Goal: Information Seeking & Learning: Find contact information

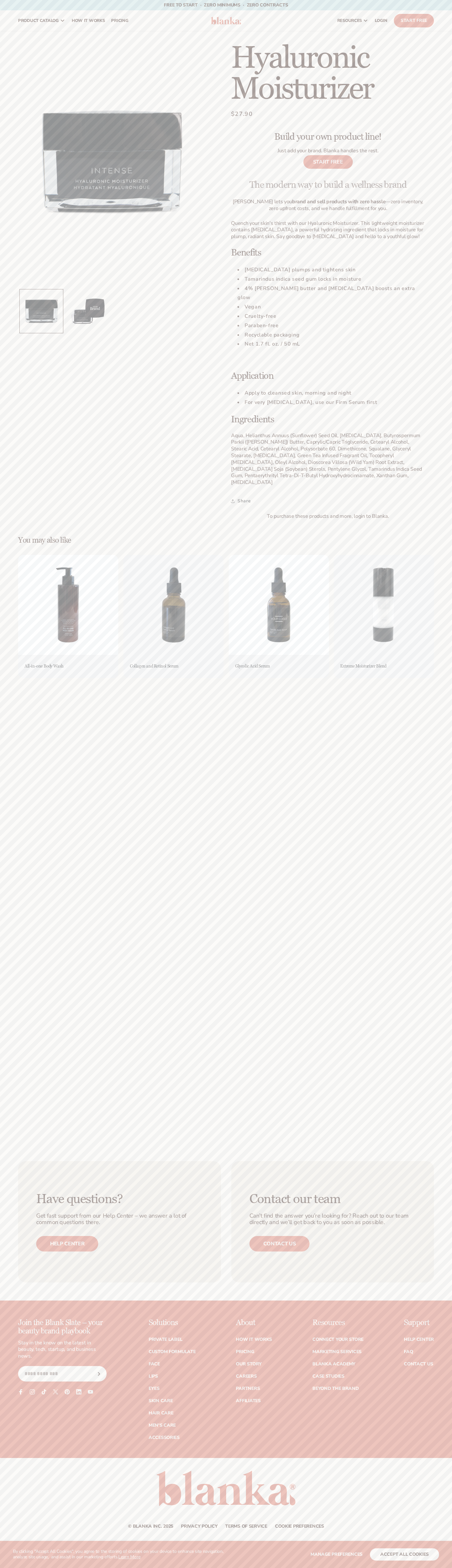
click at [279, 1244] on link "Contact us" at bounding box center [279, 1244] width 60 height 15
click at [404, 1555] on button "accept all cookies" at bounding box center [404, 1555] width 69 height 12
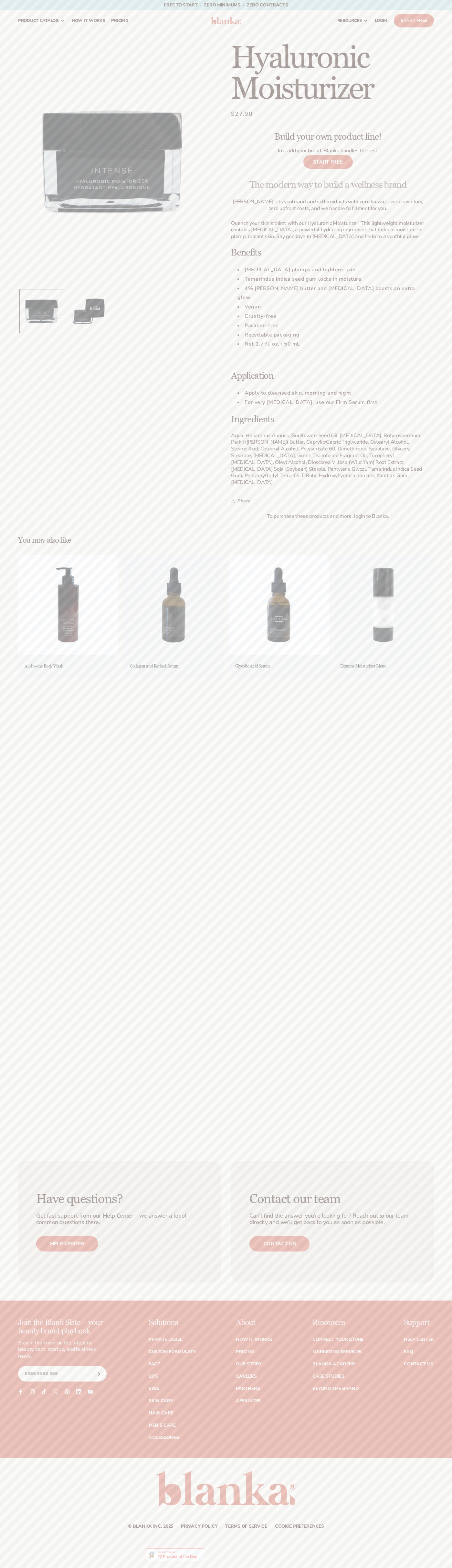
click at [303, 4] on div "Free to start · ZERO minimums · ZERO contracts · Free to start · ZERO minimums …" at bounding box center [226, 5] width 420 height 10
click at [434, 964] on main "Skip to product information Open media 1 in modal Open media 2 in modal 1 / of …" at bounding box center [226, 587] width 452 height 1112
click at [275, 1567] on html "WE USE COOKIES By clicking "Accept All Cookies", you agree to the storing of co…" at bounding box center [226, 784] width 452 height 1568
click at [31, 436] on div "Skip to product information Open media 1 in modal Open media 2 in modal 1 / of 2" at bounding box center [111, 281] width 187 height 477
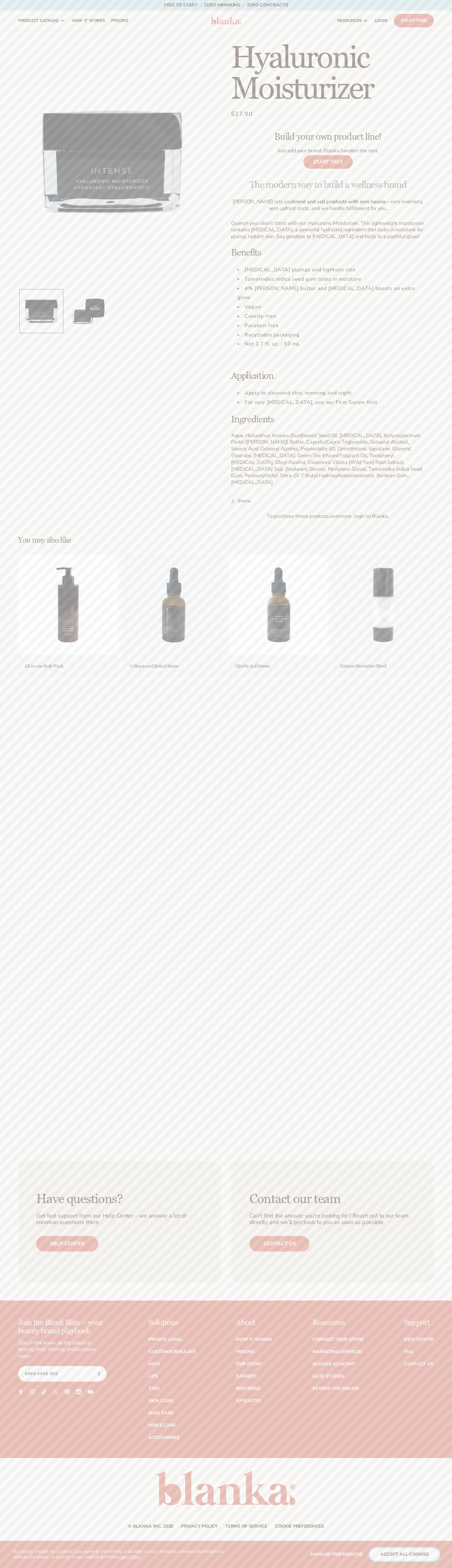
click at [404, 1555] on button "accept all cookies" at bounding box center [404, 1555] width 69 height 12
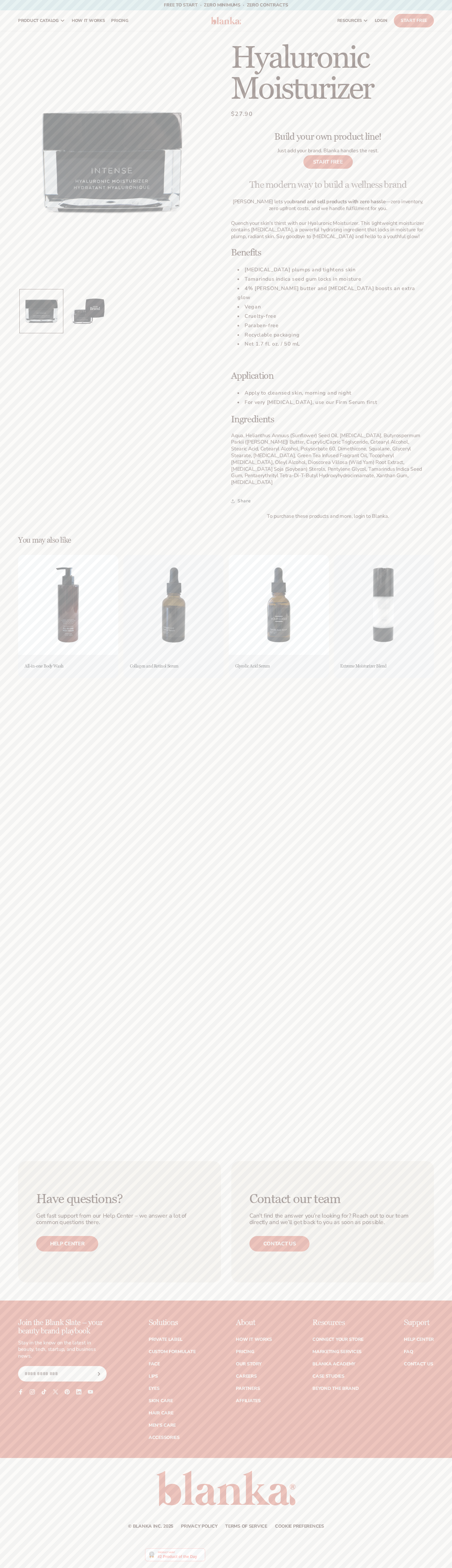
click at [242, 114] on span "$27.90" at bounding box center [242, 114] width 22 height 9
click at [171, 4] on span "Free to start · ZERO minimums · ZERO contracts ·" at bounding box center [226, 5] width 124 height 6
click at [440, 1331] on div "Join the Blank Slate – your beauty brand playbook Stay in the know on the lates…" at bounding box center [226, 1388] width 452 height 139
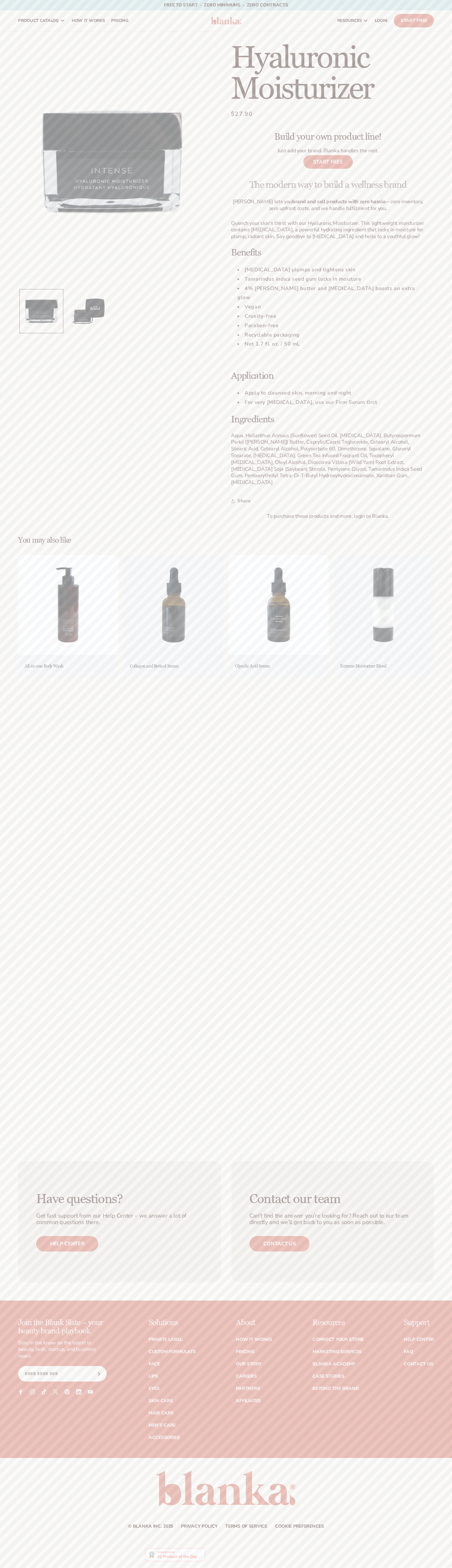
click at [159, 1567] on html "WE USE COOKIES By clicking "Accept All Cookies", you agree to the storing of co…" at bounding box center [226, 784] width 452 height 1568
click at [19, 1297] on div "Have questions? Get fast support from our Help Center – we answer a lot of comm…" at bounding box center [226, 1222] width 452 height 158
click at [242, 114] on span "$27.90" at bounding box center [242, 114] width 22 height 9
